Goal: Navigation & Orientation: Find specific page/section

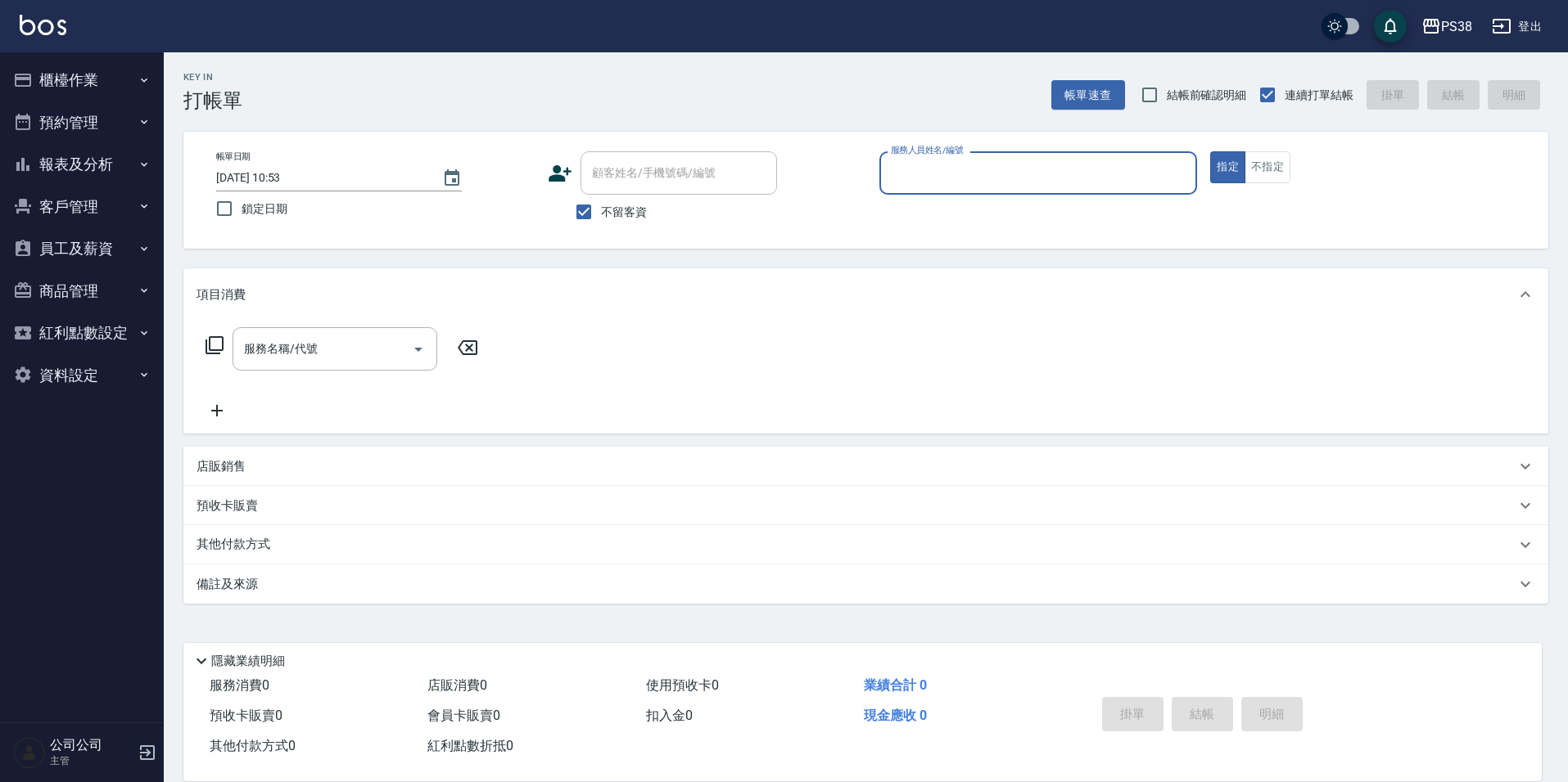
click at [76, 104] on button "預約管理" at bounding box center [82, 122] width 151 height 42
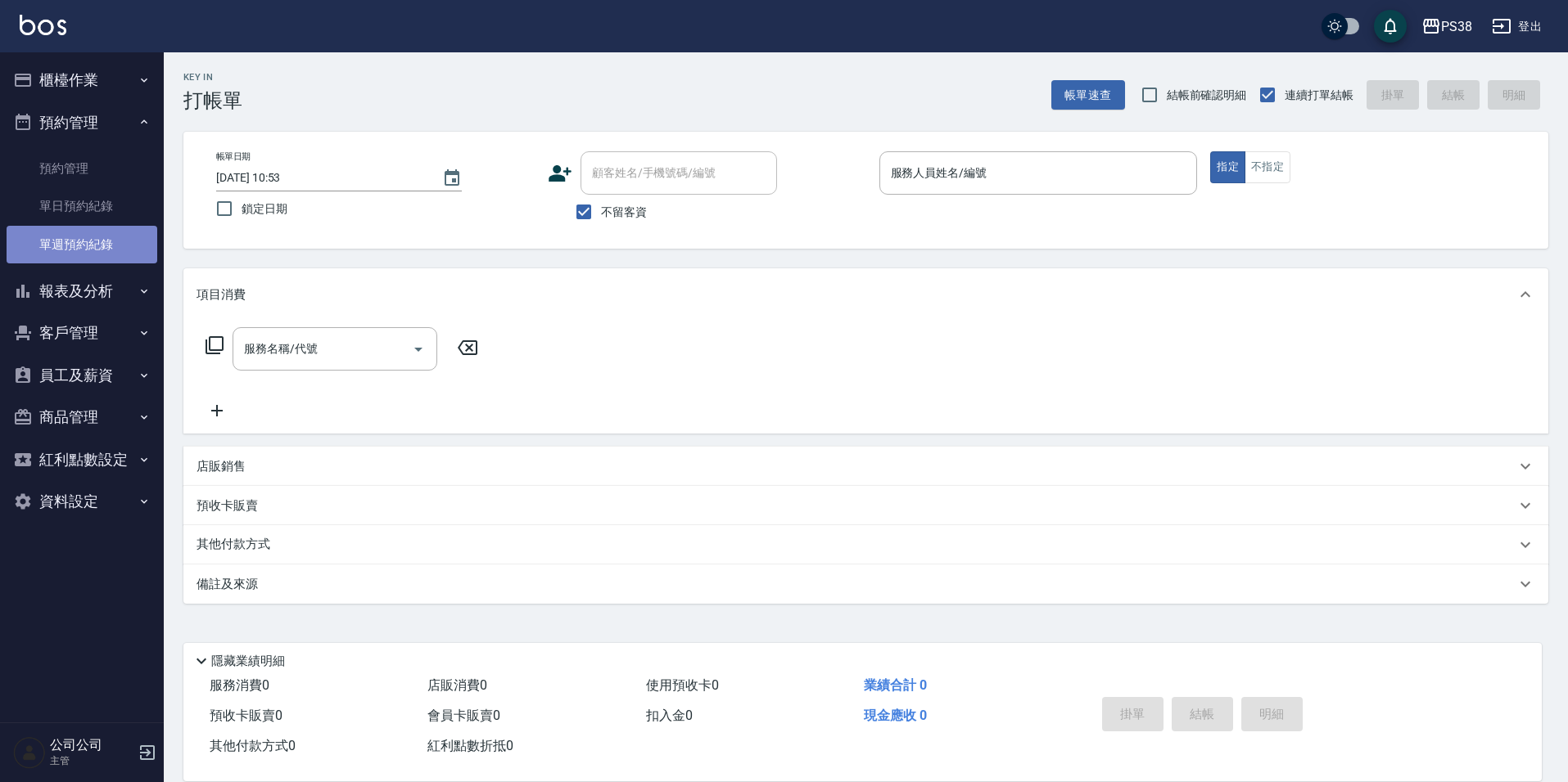
click at [134, 249] on link "單週預約紀錄" at bounding box center [82, 245] width 151 height 37
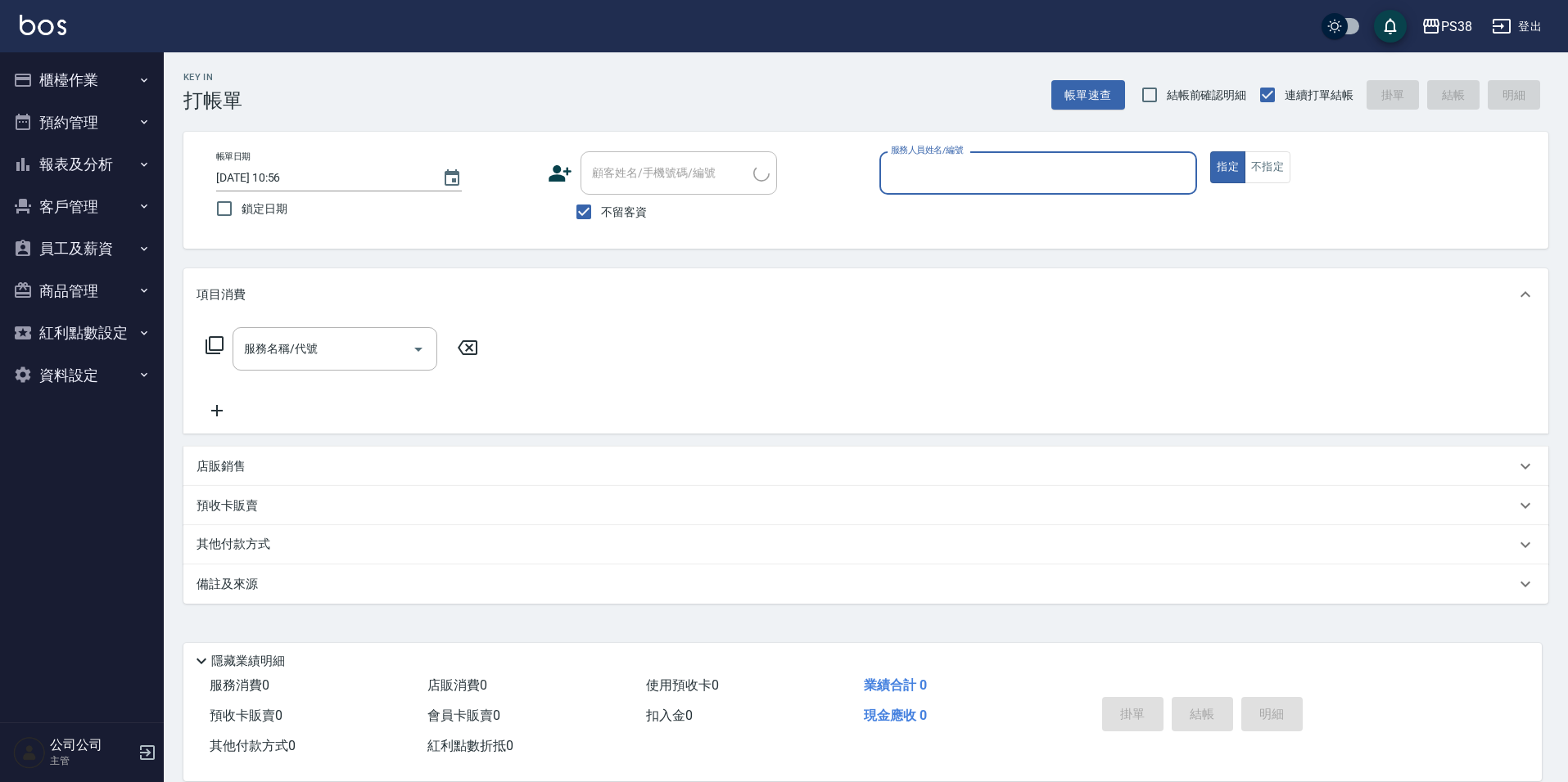
click at [118, 104] on button "預約管理" at bounding box center [82, 122] width 151 height 42
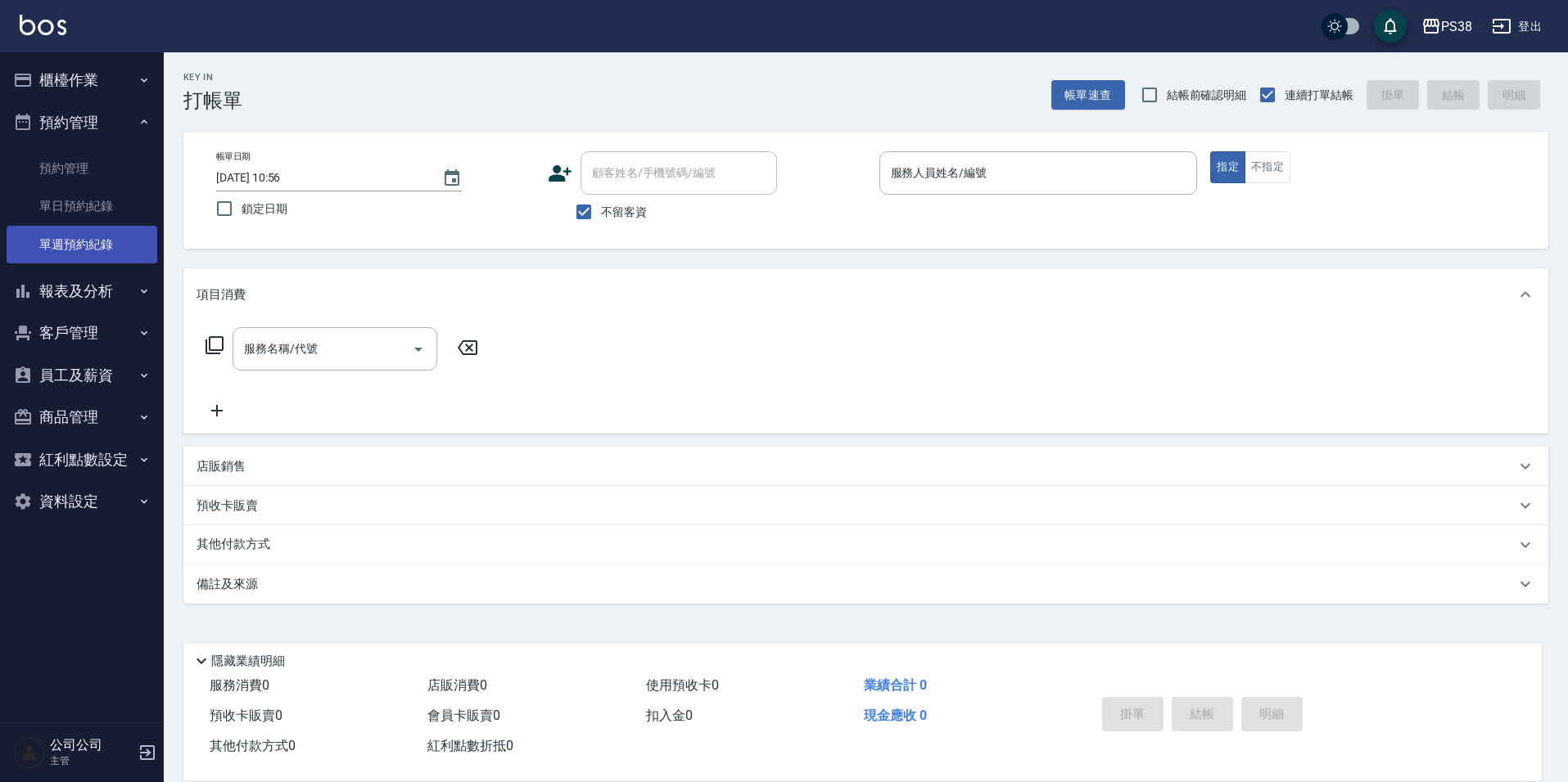
click at [108, 252] on link "單週預約紀錄" at bounding box center [82, 245] width 151 height 37
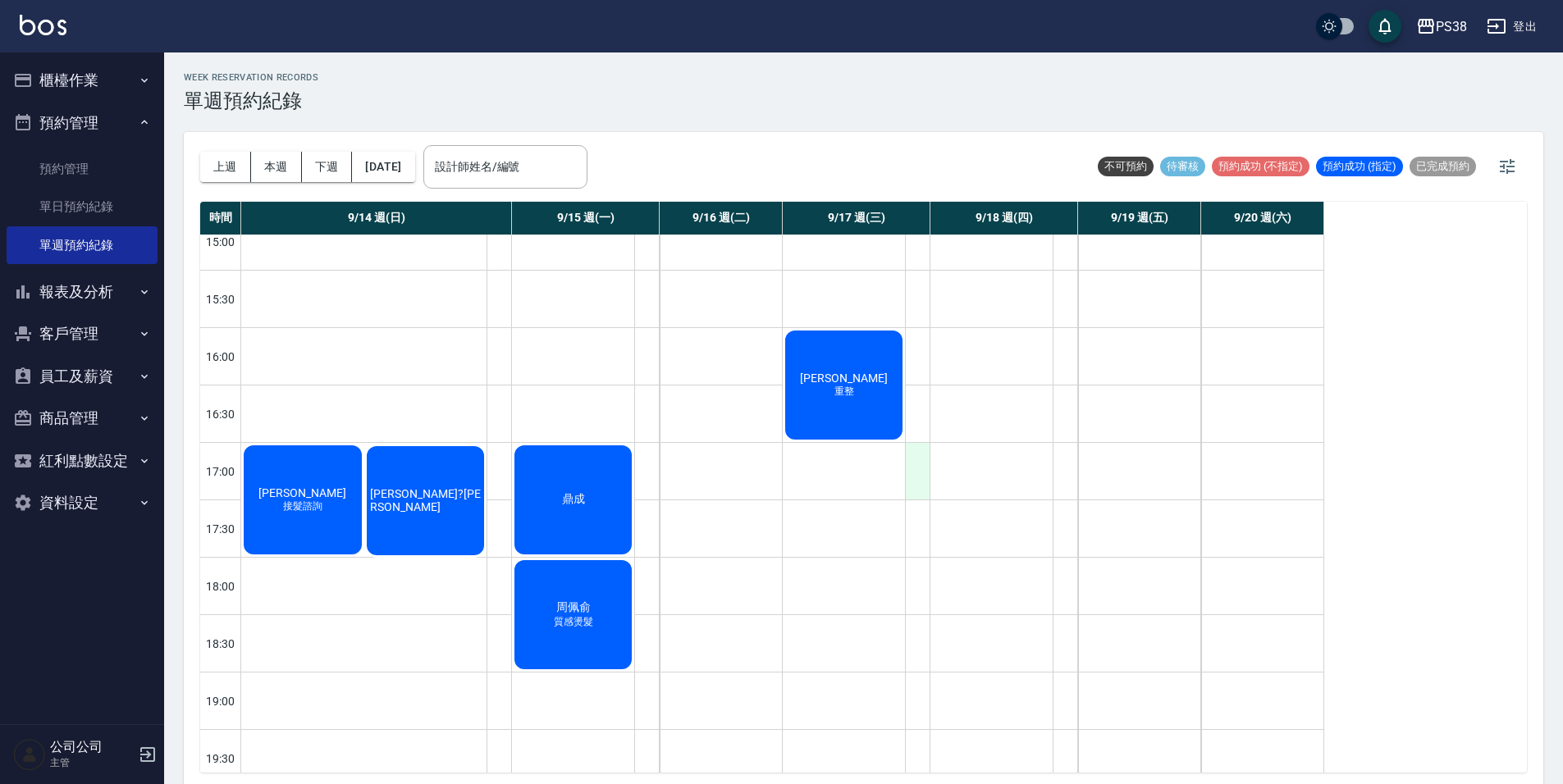
scroll to position [493, 0]
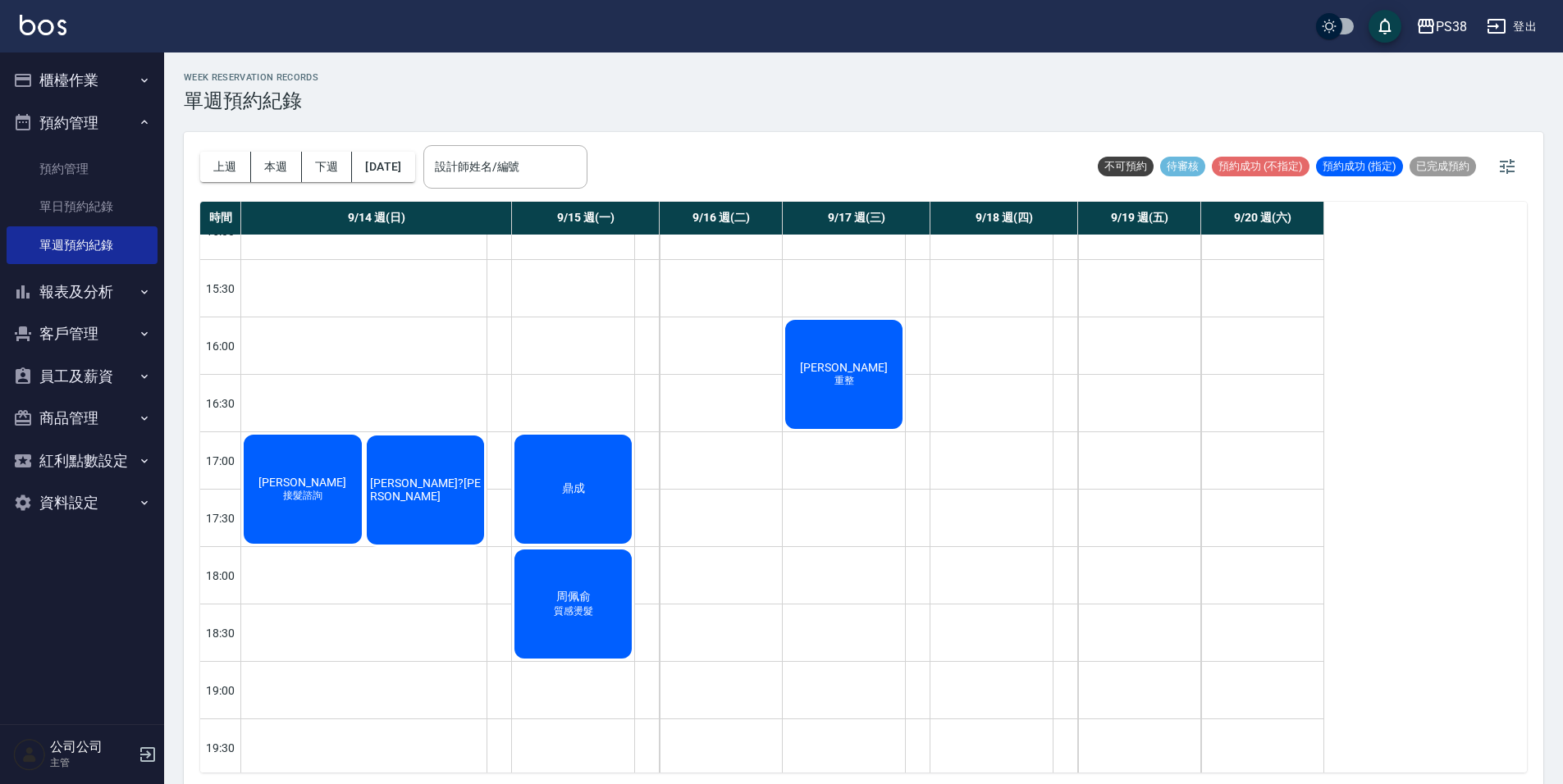
click at [600, 596] on div "周佩俞 質感燙髮" at bounding box center [573, 604] width 122 height 114
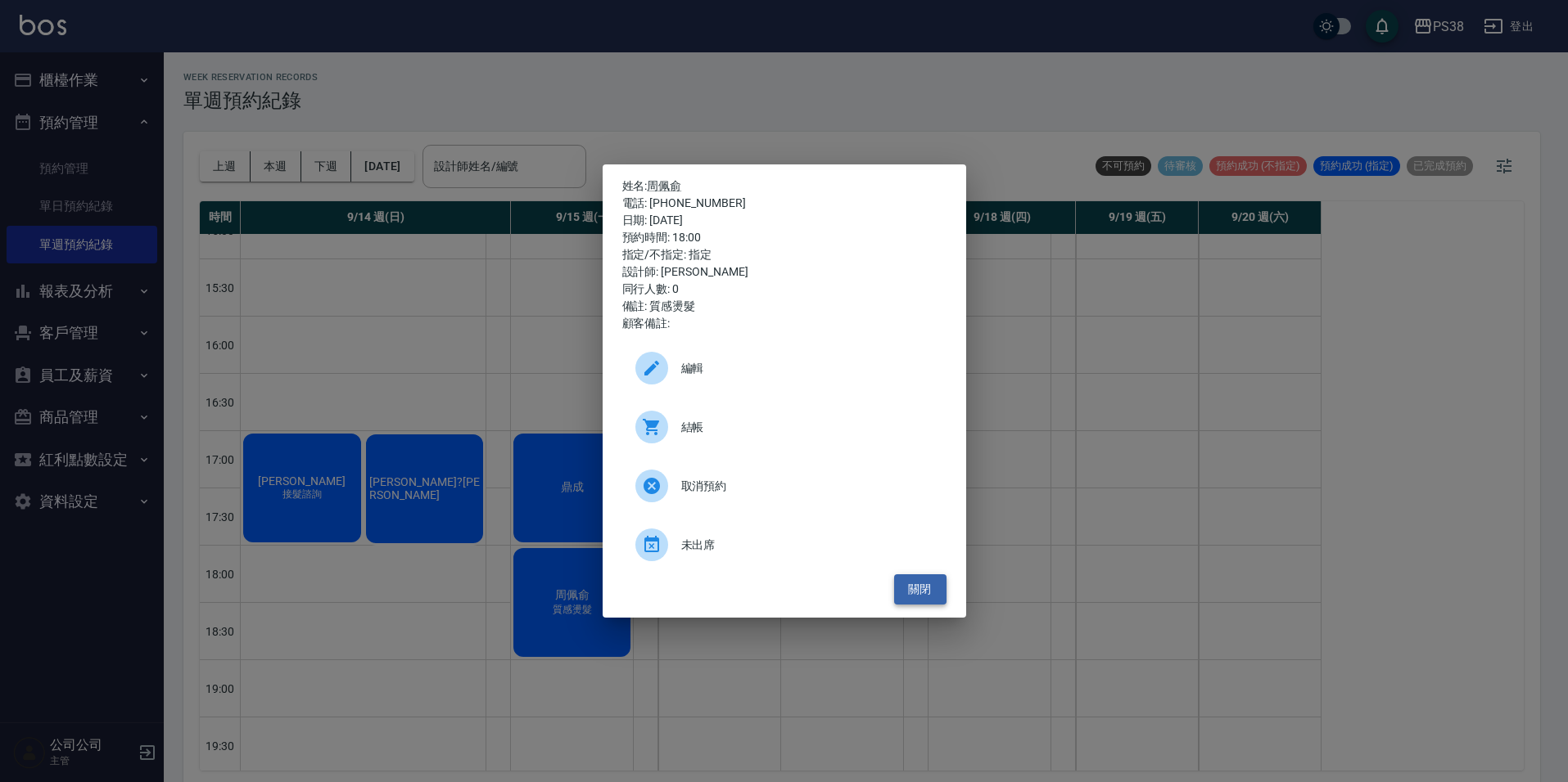
click at [937, 590] on button "關閉" at bounding box center [920, 590] width 53 height 31
